Goal: Task Accomplishment & Management: Manage account settings

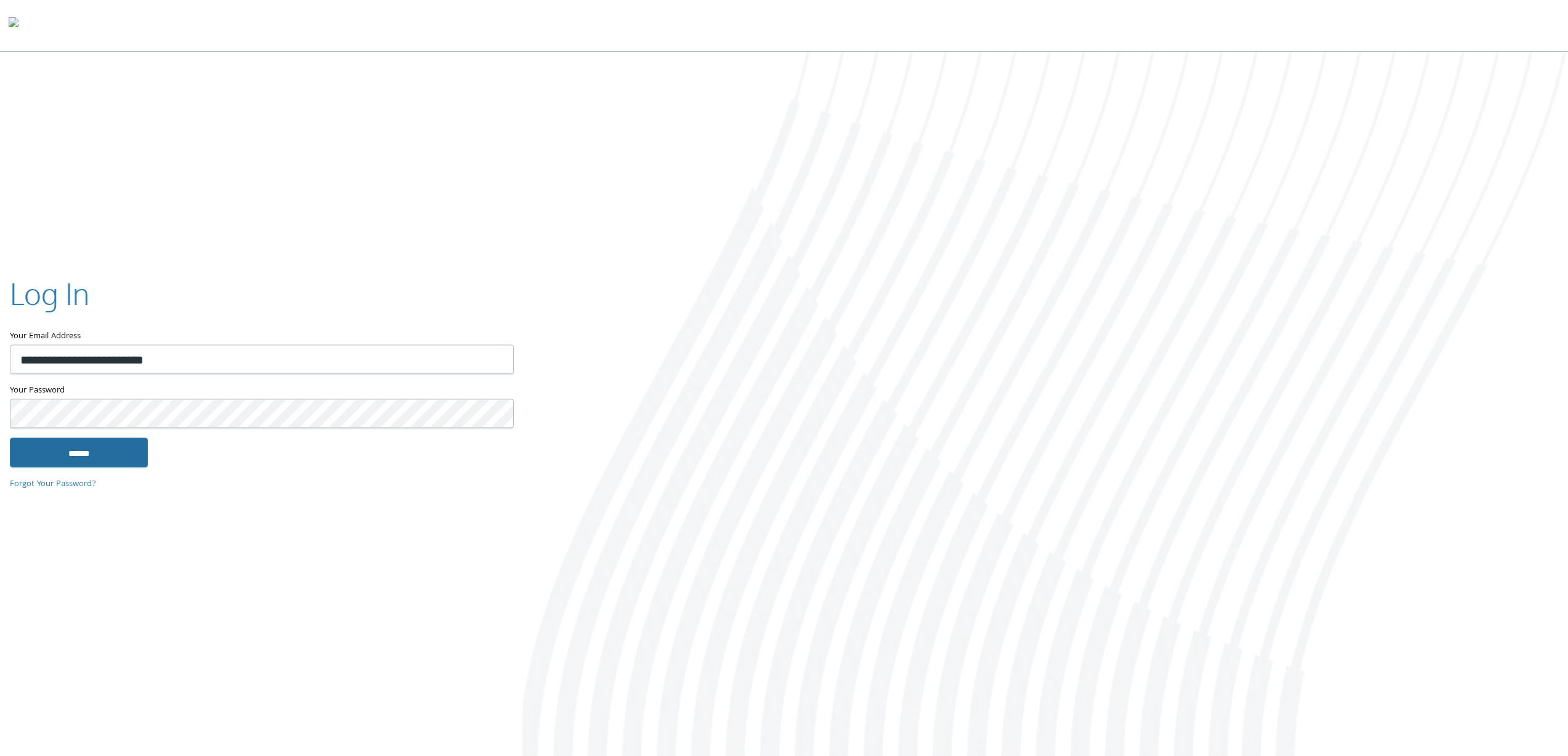
click at [68, 448] on input "******" at bounding box center [78, 452] width 138 height 30
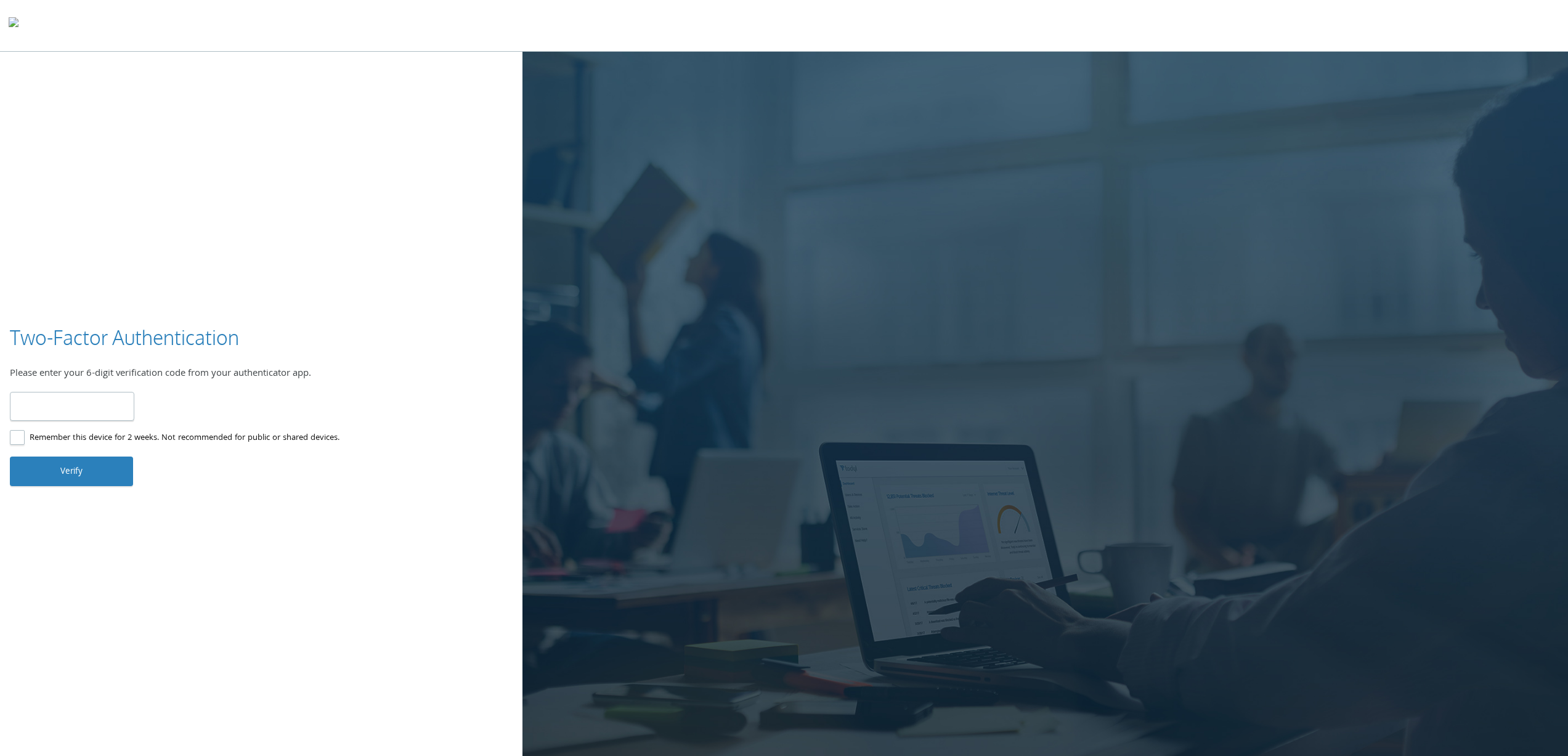
type input "******"
click at [62, 435] on label "Remember this device for 2 weeks. Not recommended for public or shared devices." at bounding box center [175, 438] width 330 height 15
click at [60, 469] on button "Verify" at bounding box center [71, 471] width 123 height 30
